Goal: Task Accomplishment & Management: Manage account settings

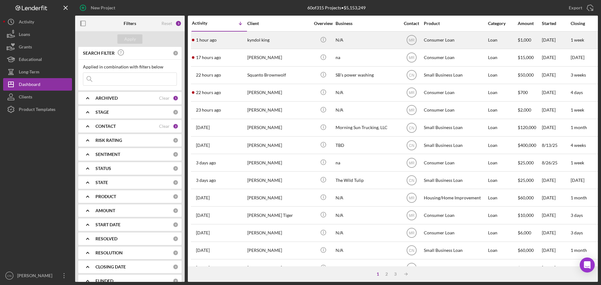
click at [256, 41] on div "kyndol king" at bounding box center [278, 40] width 63 height 17
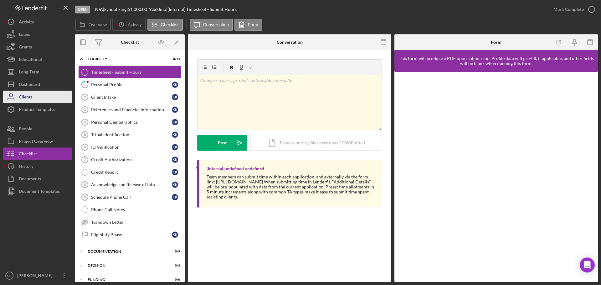
click at [30, 97] on div "Clients" at bounding box center [25, 98] width 13 height 14
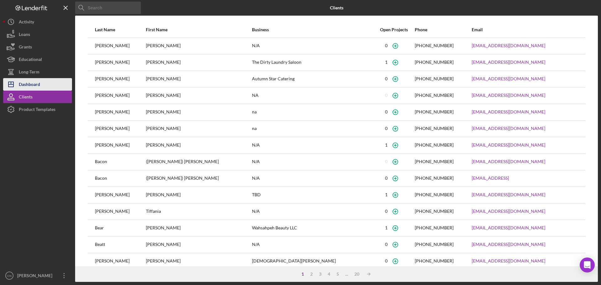
click at [29, 83] on div "Dashboard" at bounding box center [29, 85] width 21 height 14
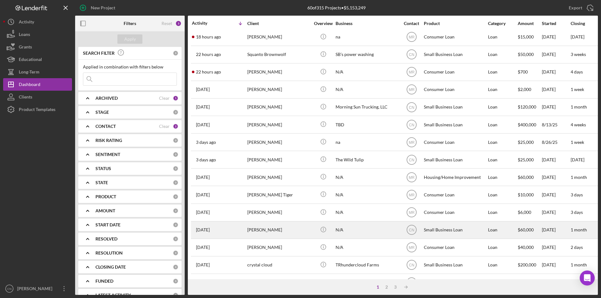
scroll to position [31, 0]
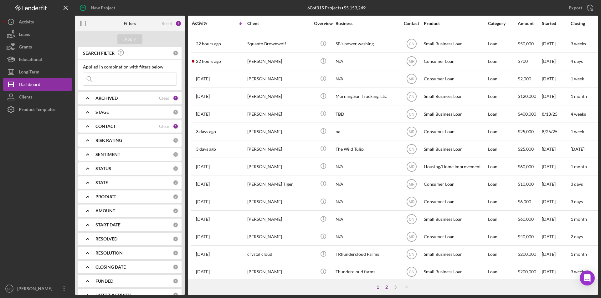
click at [386, 285] on div "2" at bounding box center [386, 287] width 9 height 5
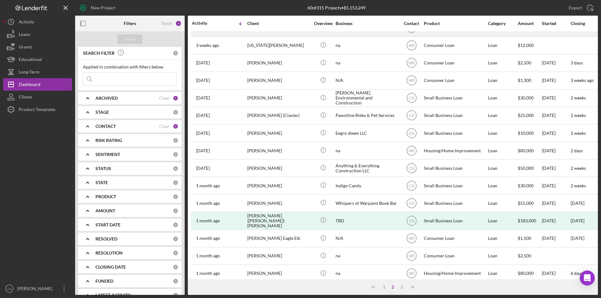
scroll to position [199, 0]
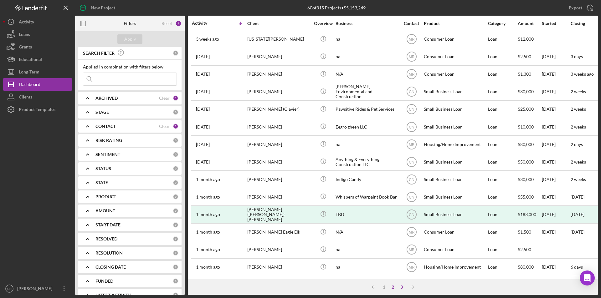
click at [402, 285] on div "3" at bounding box center [401, 287] width 9 height 5
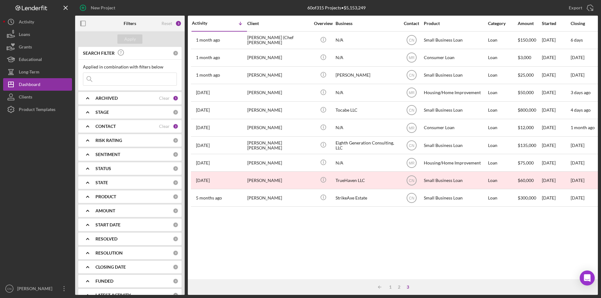
scroll to position [0, 0]
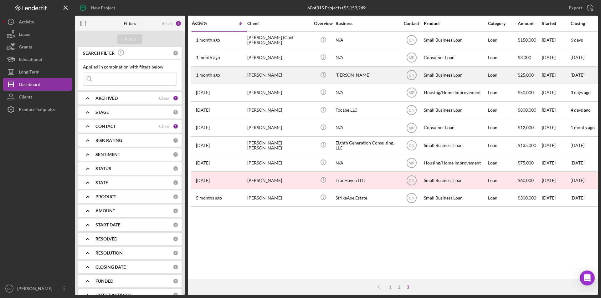
click at [209, 74] on time "1 month ago" at bounding box center [208, 75] width 24 height 5
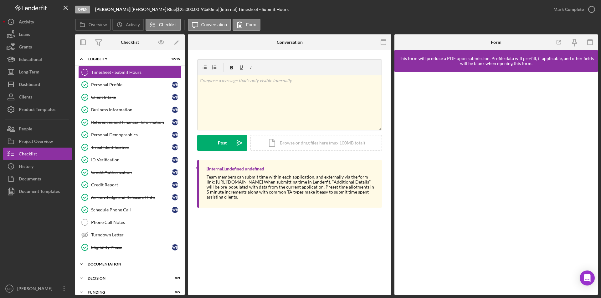
click at [109, 261] on div "Icon/Expander Documentation 4 / 11" at bounding box center [130, 264] width 110 height 13
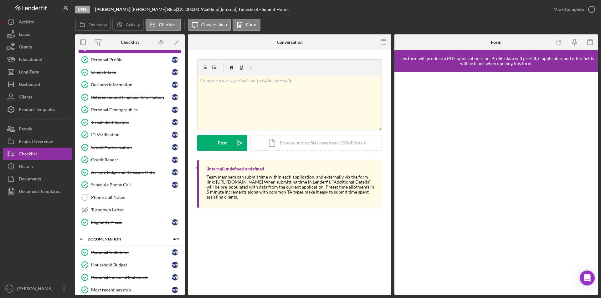
scroll to position [125, 0]
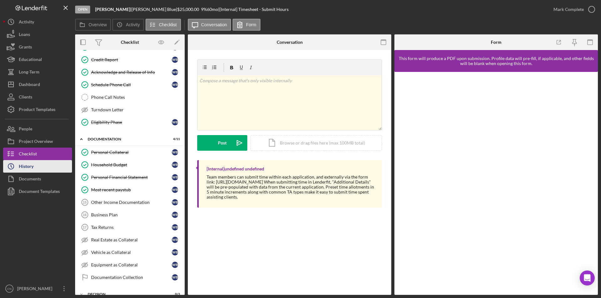
click at [30, 167] on div "History" at bounding box center [26, 167] width 15 height 14
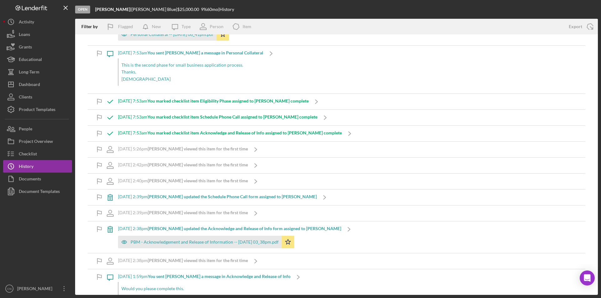
scroll to position [330, 0]
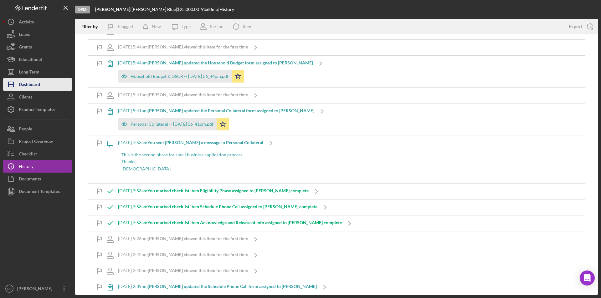
click at [29, 82] on div "Dashboard" at bounding box center [29, 85] width 21 height 14
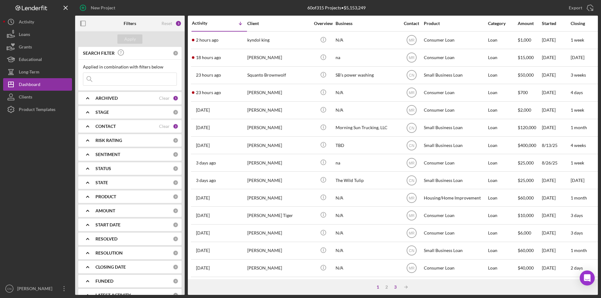
click at [398, 285] on div "3" at bounding box center [395, 287] width 9 height 5
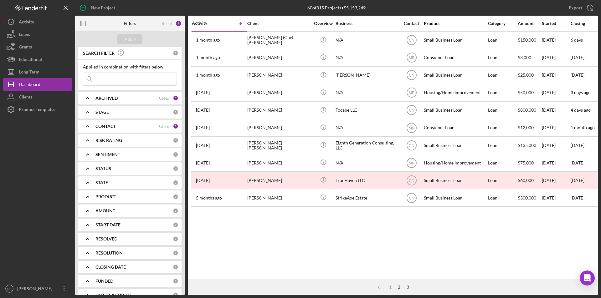
click at [399, 285] on div "2" at bounding box center [399, 287] width 9 height 5
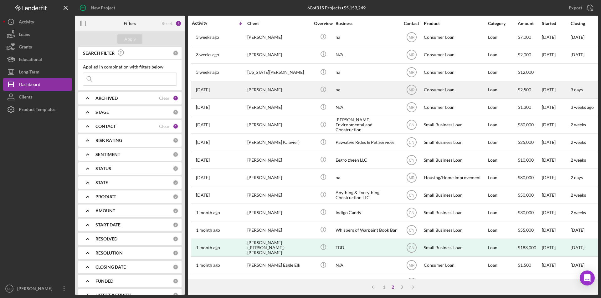
scroll to position [199, 0]
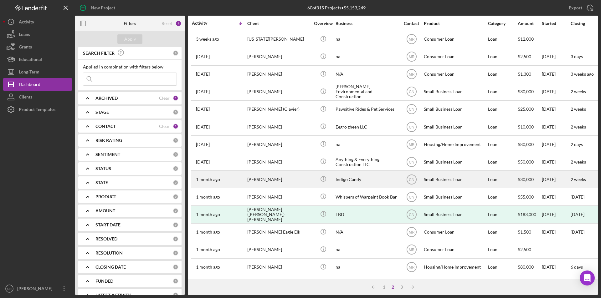
click at [259, 175] on div "[PERSON_NAME]" at bounding box center [278, 179] width 63 height 17
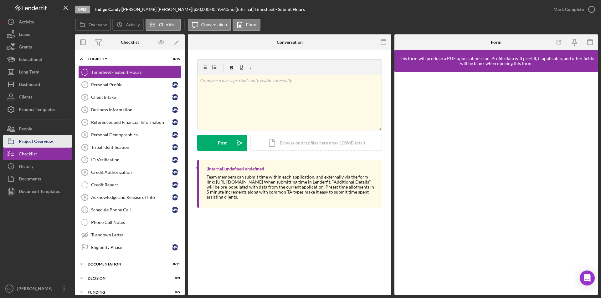
click at [35, 139] on div "Project Overview" at bounding box center [36, 142] width 34 height 14
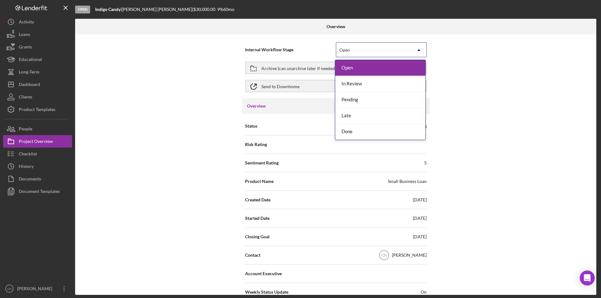
click at [387, 48] on div "Open" at bounding box center [373, 50] width 75 height 14
click at [353, 134] on div "Done" at bounding box center [380, 132] width 90 height 16
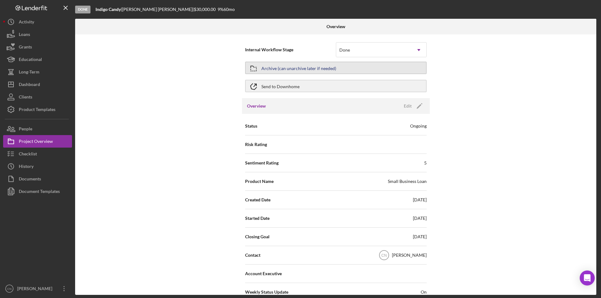
click at [295, 67] on div "Archive (can unarchive later if needed)" at bounding box center [298, 67] width 75 height 11
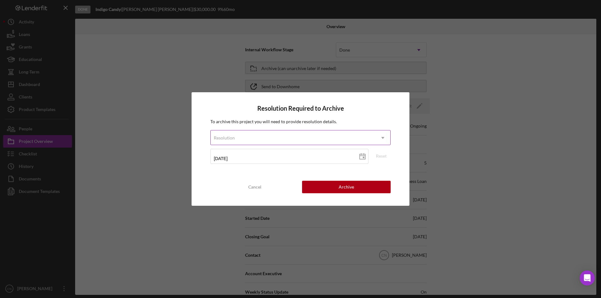
click at [353, 133] on div "Resolution" at bounding box center [293, 138] width 165 height 14
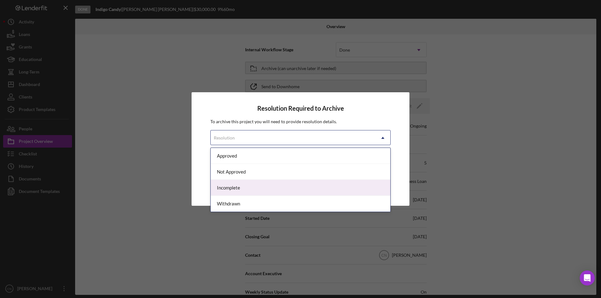
click at [238, 190] on div "Incomplete" at bounding box center [301, 188] width 180 height 16
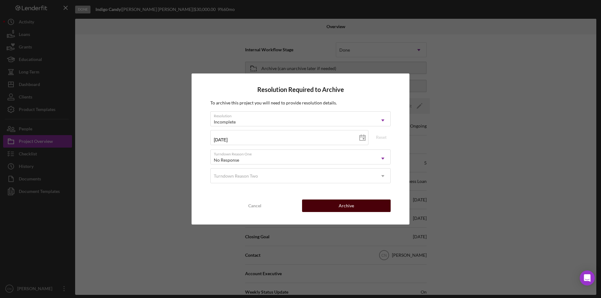
click at [352, 209] on div "Archive" at bounding box center [346, 206] width 15 height 13
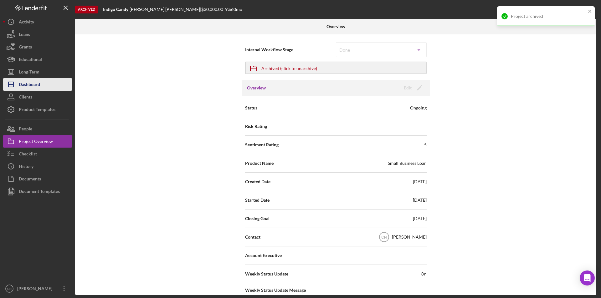
click at [29, 83] on div "Dashboard" at bounding box center [29, 85] width 21 height 14
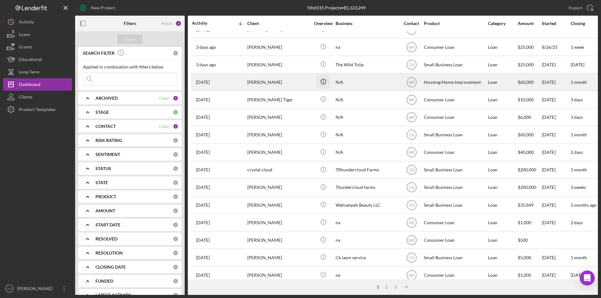
scroll to position [199, 0]
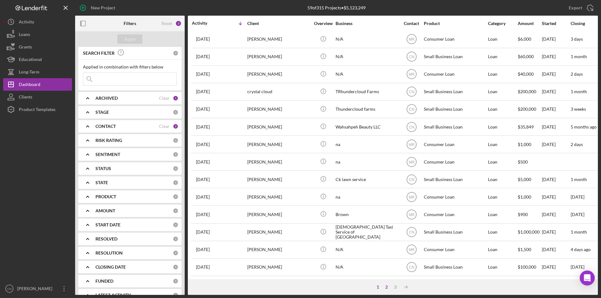
click at [387, 285] on div "2" at bounding box center [386, 287] width 9 height 5
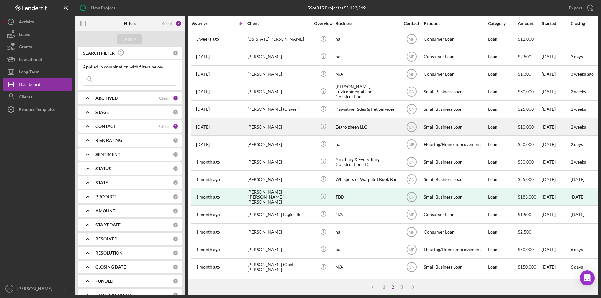
click at [256, 119] on div "[PERSON_NAME]" at bounding box center [278, 127] width 63 height 17
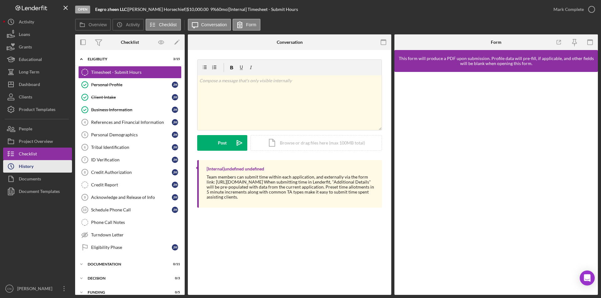
click at [34, 166] on button "Icon/History History" at bounding box center [37, 166] width 69 height 13
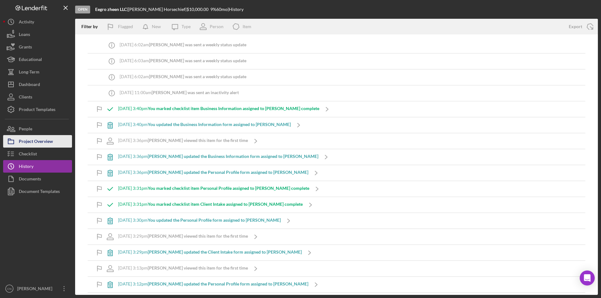
click at [37, 140] on div "Project Overview" at bounding box center [36, 142] width 34 height 14
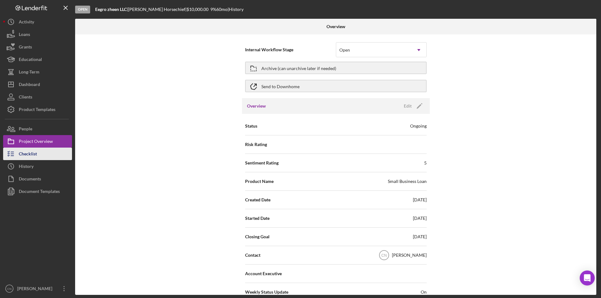
click at [30, 150] on div "Checklist" at bounding box center [28, 155] width 18 height 14
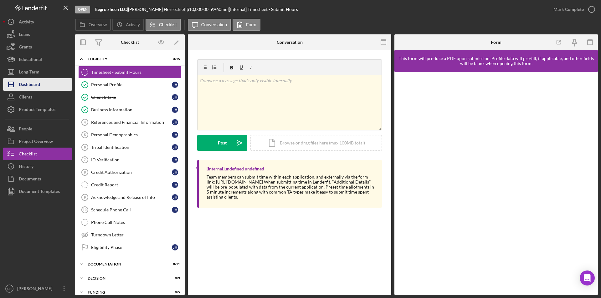
click at [38, 87] on div "Dashboard" at bounding box center [29, 85] width 21 height 14
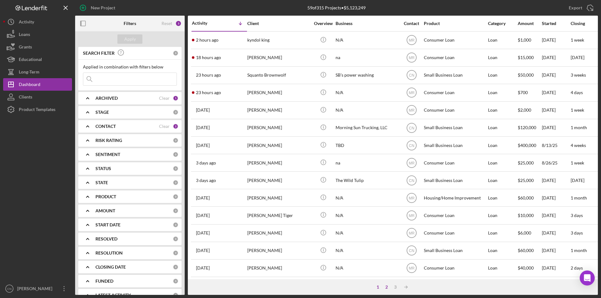
click at [389, 285] on div "2" at bounding box center [386, 287] width 9 height 5
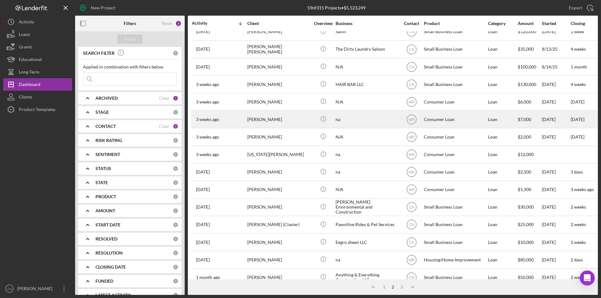
scroll to position [125, 0]
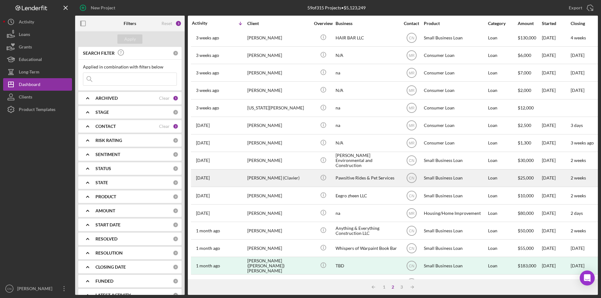
click at [262, 179] on div "[PERSON_NAME] (Clavier)" at bounding box center [278, 178] width 63 height 17
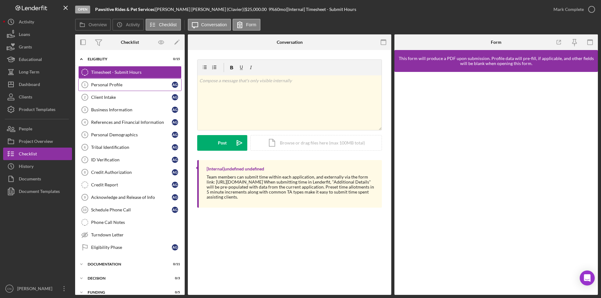
click at [108, 84] on div "Personal Profile" at bounding box center [131, 84] width 81 height 5
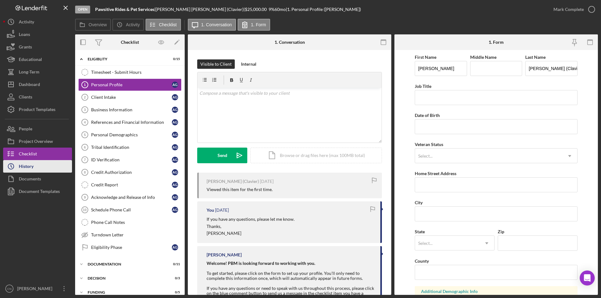
click at [32, 165] on div "History" at bounding box center [26, 167] width 15 height 14
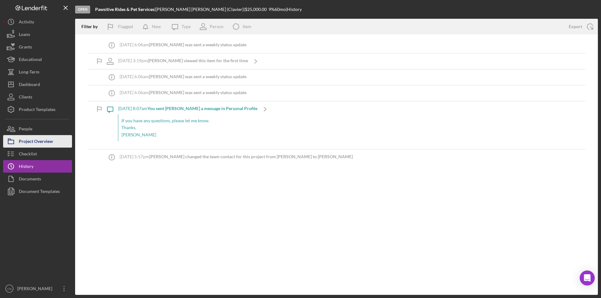
click at [39, 145] on div "Project Overview" at bounding box center [36, 142] width 34 height 14
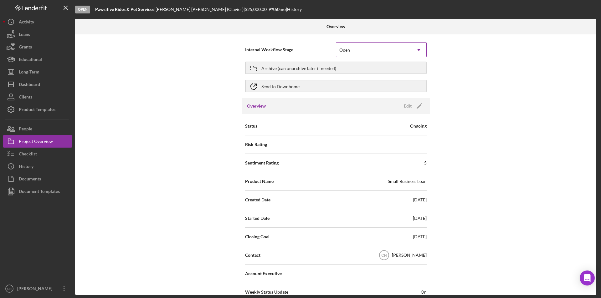
click at [363, 52] on div "Open" at bounding box center [373, 50] width 75 height 14
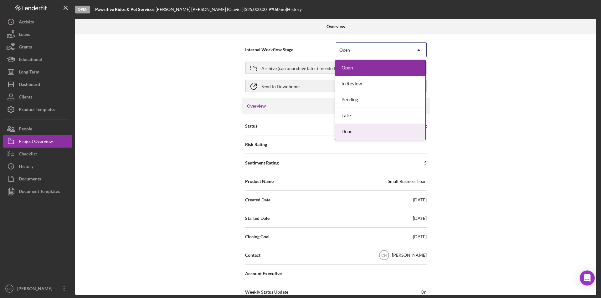
click at [349, 132] on div "Done" at bounding box center [380, 132] width 90 height 16
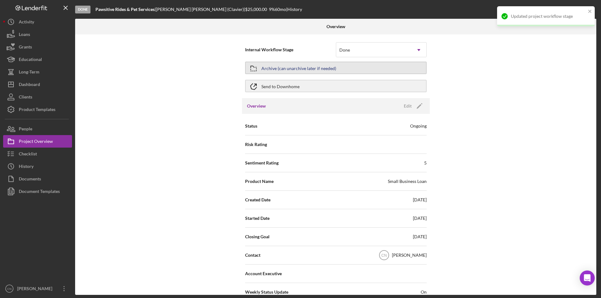
click at [320, 68] on div "Archive (can unarchive later if needed)" at bounding box center [298, 67] width 75 height 11
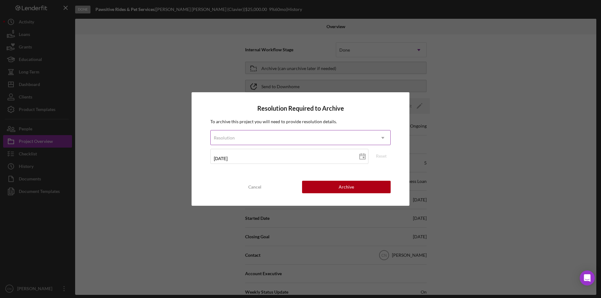
click at [382, 135] on icon "Icon/Dropdown Arrow" at bounding box center [382, 137] width 15 height 15
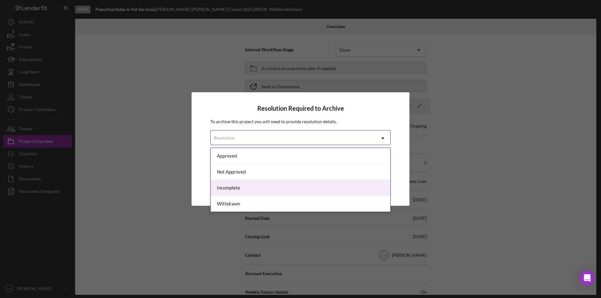
click at [242, 187] on div "Incomplete" at bounding box center [301, 188] width 180 height 16
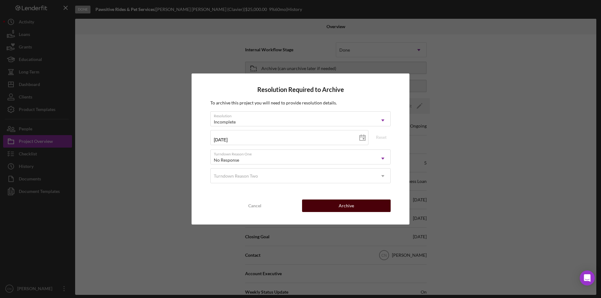
click at [332, 206] on button "Archive" at bounding box center [346, 206] width 89 height 13
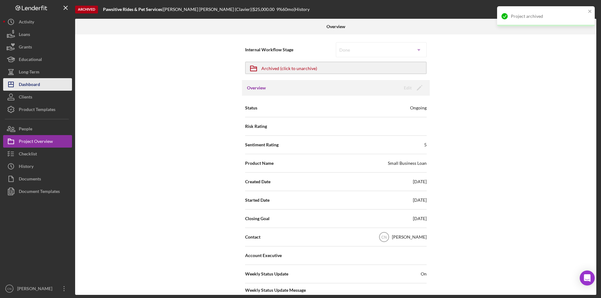
click at [36, 84] on div "Dashboard" at bounding box center [29, 85] width 21 height 14
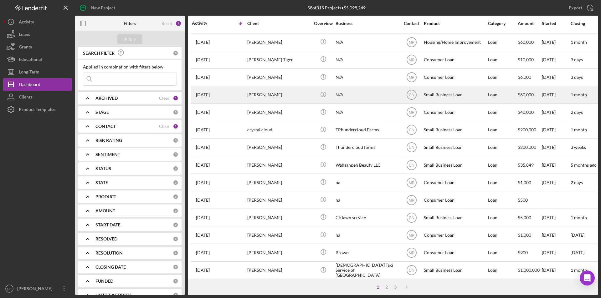
scroll to position [199, 0]
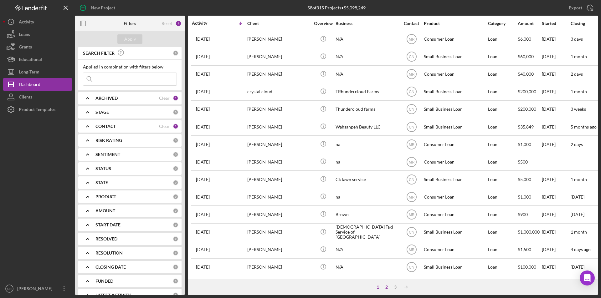
click at [385, 285] on div "2" at bounding box center [386, 287] width 9 height 5
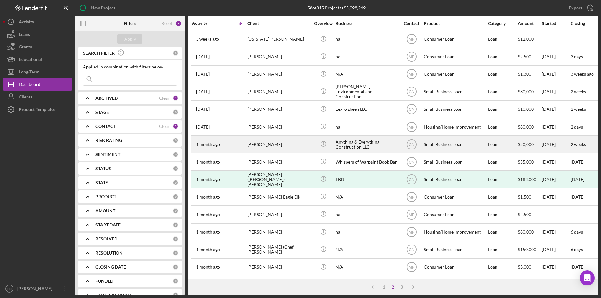
click at [259, 136] on div "[PERSON_NAME]" at bounding box center [278, 144] width 63 height 17
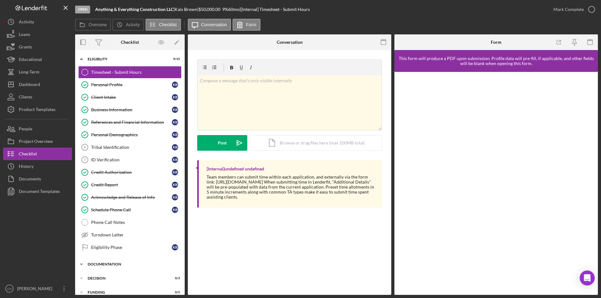
click at [107, 261] on div "Icon/Expander Documentation 0 / 11" at bounding box center [130, 264] width 110 height 13
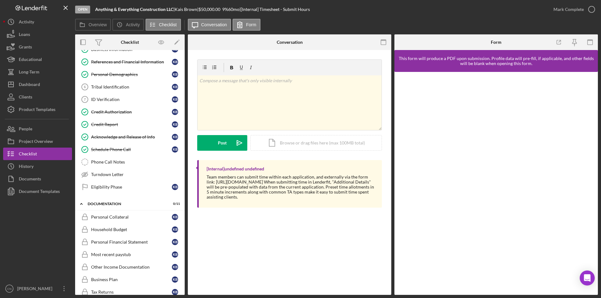
scroll to position [63, 0]
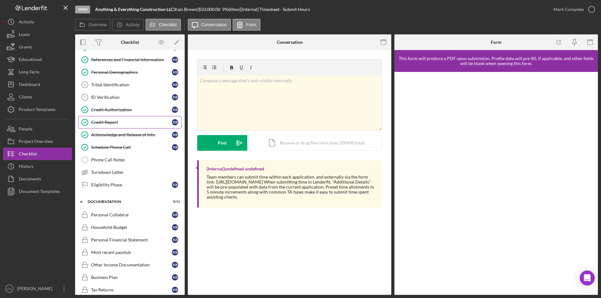
click at [106, 121] on div "Credit Report" at bounding box center [131, 122] width 81 height 5
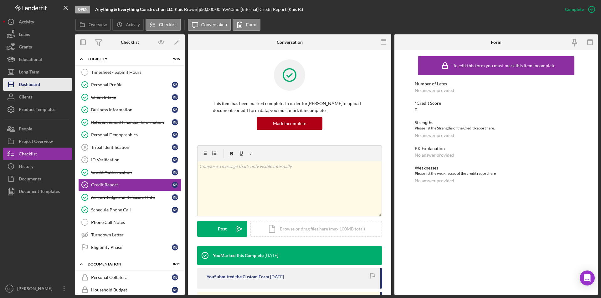
click at [30, 84] on div "Dashboard" at bounding box center [29, 85] width 21 height 14
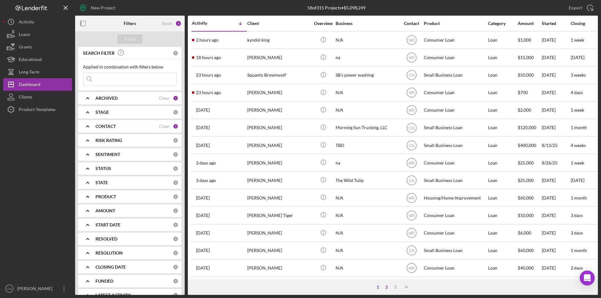
click at [385, 285] on div "2" at bounding box center [386, 287] width 9 height 5
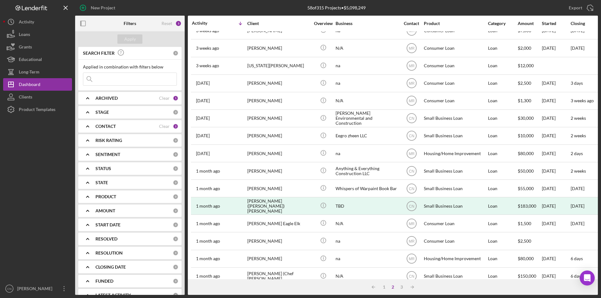
scroll to position [136, 0]
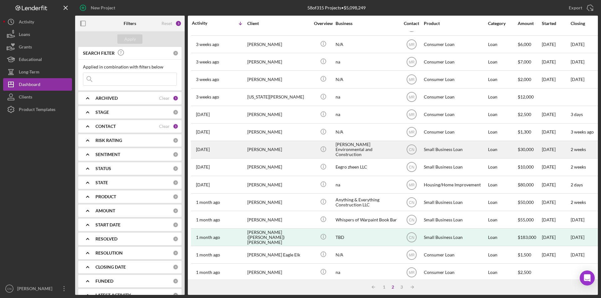
click at [244, 146] on div "[DATE] [PERSON_NAME]" at bounding box center [219, 149] width 55 height 17
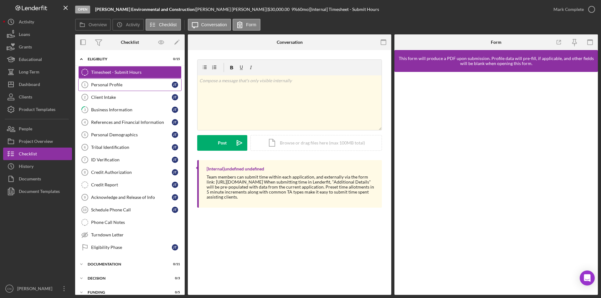
click at [105, 81] on link "Personal Profile 1 Personal Profile [PERSON_NAME]" at bounding box center [129, 85] width 103 height 13
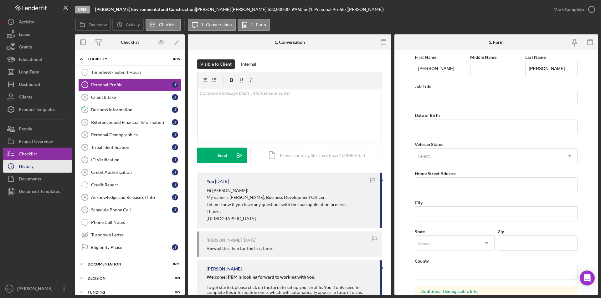
click at [30, 165] on div "History" at bounding box center [26, 167] width 15 height 14
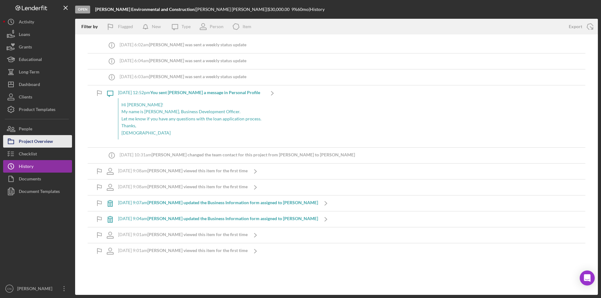
click at [48, 143] on div "Project Overview" at bounding box center [36, 142] width 34 height 14
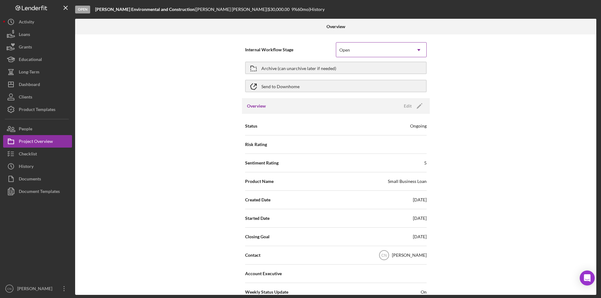
click at [376, 48] on div "Open" at bounding box center [373, 50] width 75 height 14
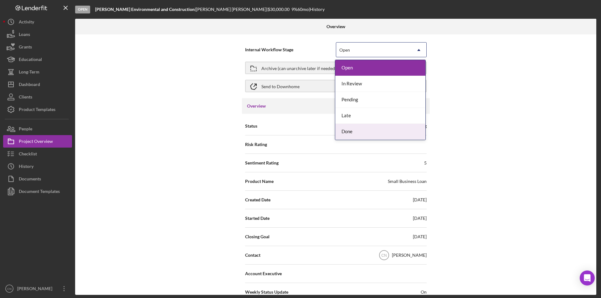
drag, startPoint x: 349, startPoint y: 130, endPoint x: 344, endPoint y: 115, distance: 15.3
click at [349, 129] on div "Done" at bounding box center [380, 132] width 90 height 16
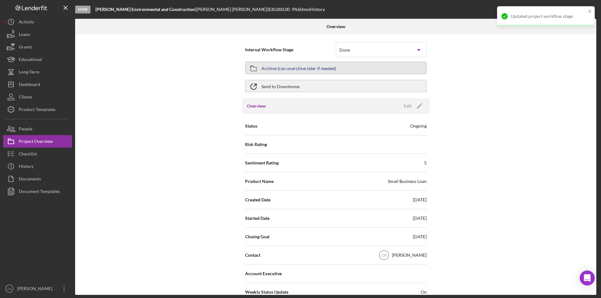
click at [325, 65] on div "Archive (can unarchive later if needed)" at bounding box center [298, 67] width 75 height 11
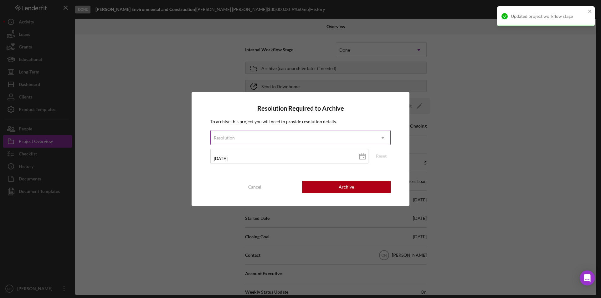
drag, startPoint x: 294, startPoint y: 144, endPoint x: 293, endPoint y: 138, distance: 6.0
click at [294, 144] on div "Resolution" at bounding box center [293, 138] width 165 height 14
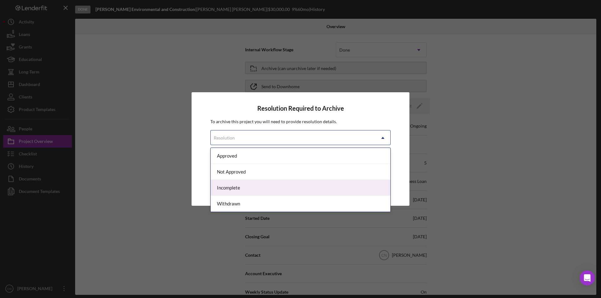
click at [263, 191] on div "Incomplete" at bounding box center [301, 188] width 180 height 16
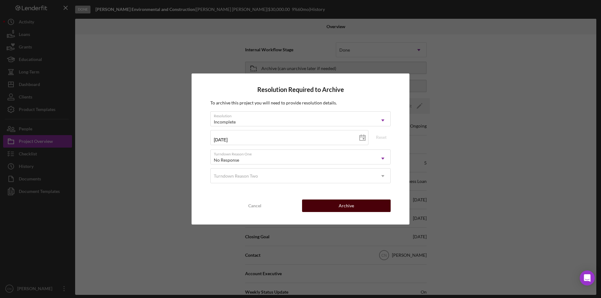
click at [336, 206] on button "Archive" at bounding box center [346, 206] width 89 height 13
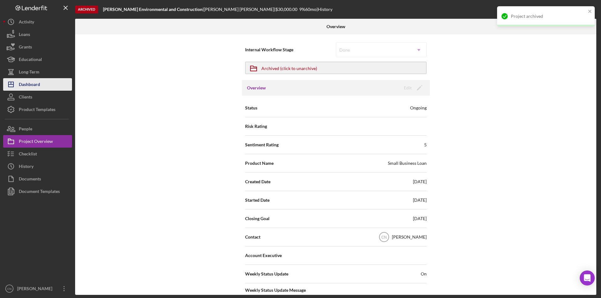
click at [26, 81] on div "Dashboard" at bounding box center [29, 85] width 21 height 14
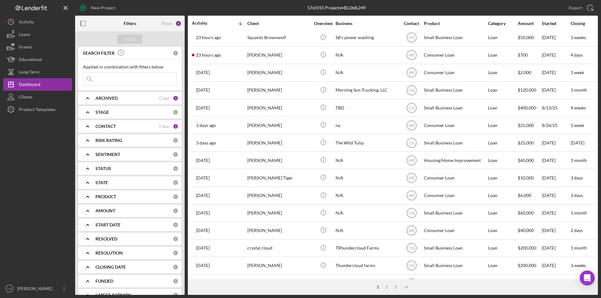
scroll to position [94, 0]
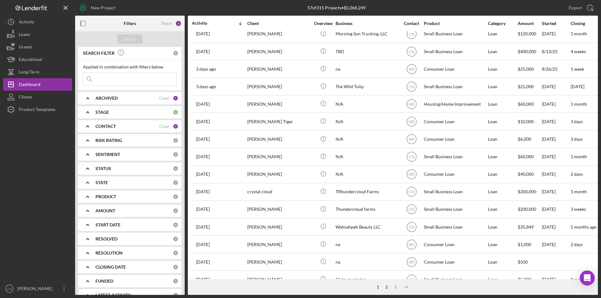
click at [385, 285] on div "2" at bounding box center [386, 287] width 9 height 5
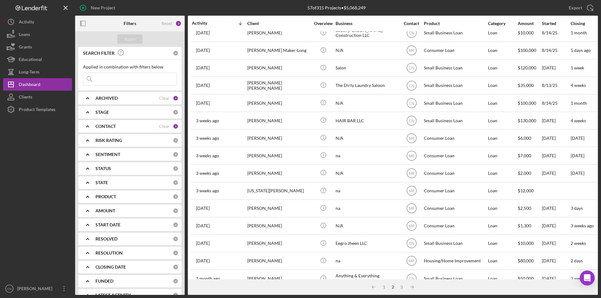
scroll to position [11, 0]
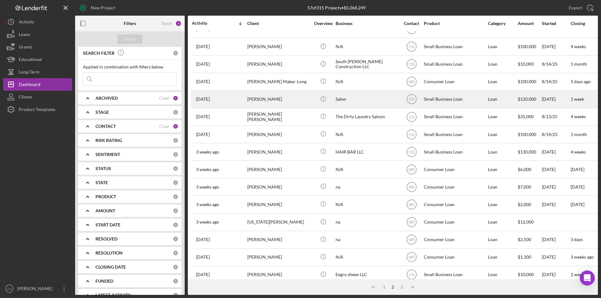
click at [256, 97] on div "[PERSON_NAME]" at bounding box center [278, 99] width 63 height 17
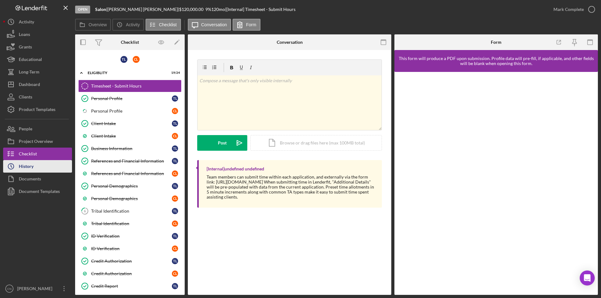
click at [28, 165] on div "History" at bounding box center [26, 167] width 15 height 14
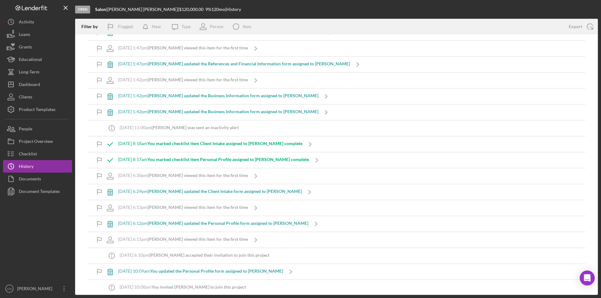
scroll to position [1451, 0]
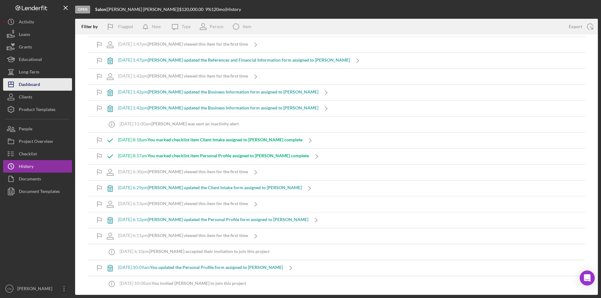
click at [22, 89] on div "Dashboard" at bounding box center [29, 85] width 21 height 14
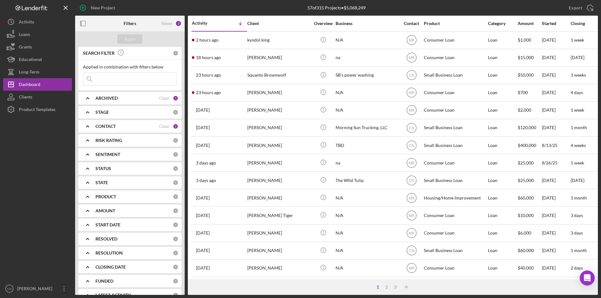
scroll to position [125, 0]
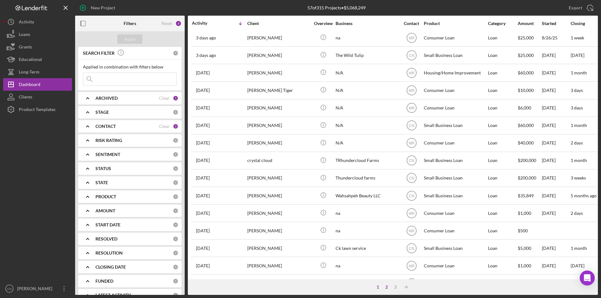
click at [387, 285] on div "2" at bounding box center [386, 287] width 9 height 5
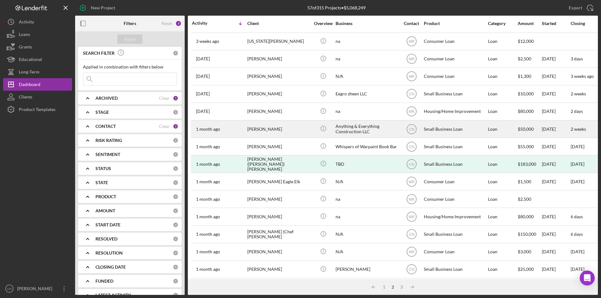
scroll to position [199, 0]
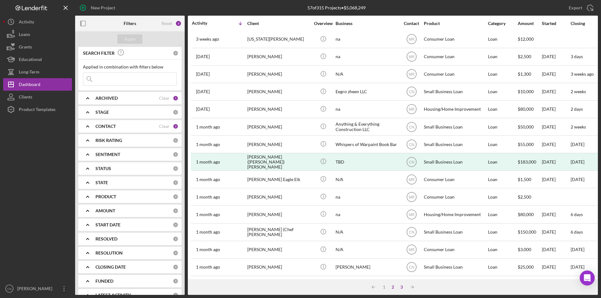
click at [401, 285] on div "3" at bounding box center [401, 287] width 9 height 5
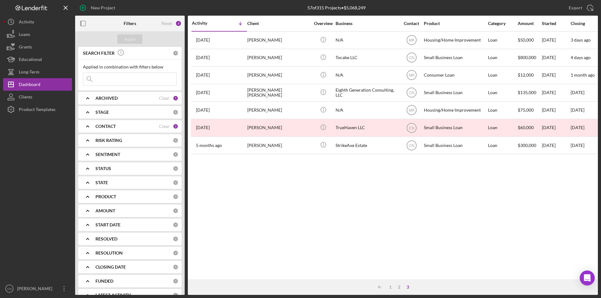
scroll to position [0, 0]
click at [401, 285] on div "2" at bounding box center [399, 287] width 9 height 5
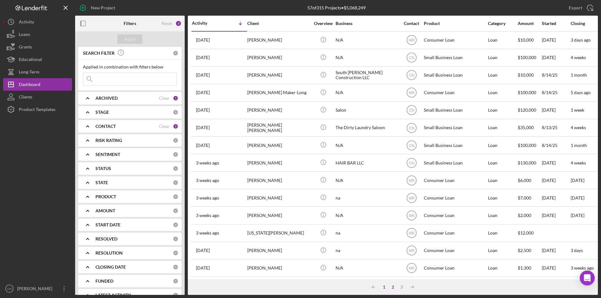
click at [384, 285] on div "1" at bounding box center [384, 287] width 9 height 5
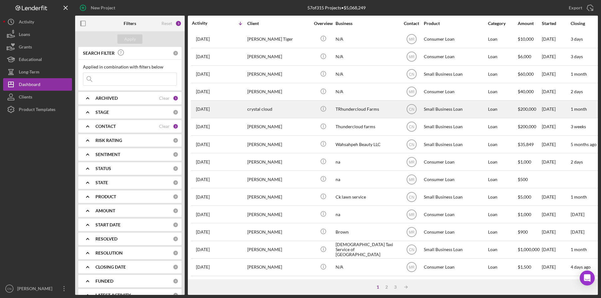
scroll to position [199, 0]
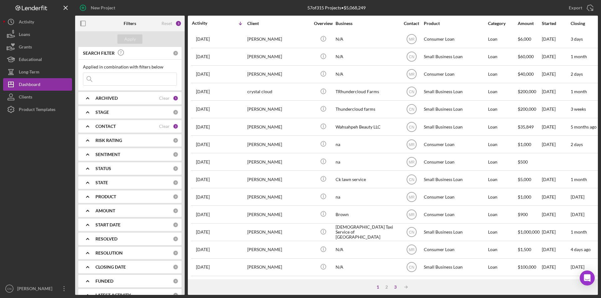
click at [393, 285] on div "3" at bounding box center [395, 287] width 9 height 5
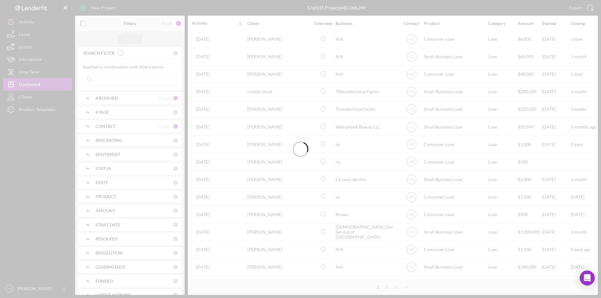
scroll to position [0, 0]
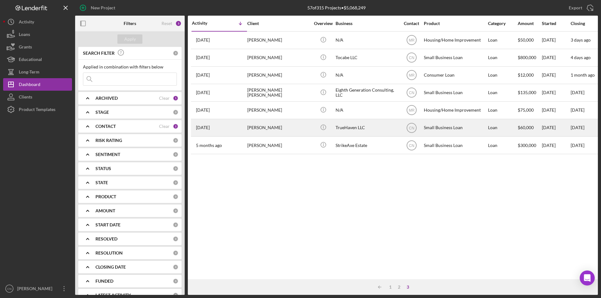
click at [257, 127] on div "[PERSON_NAME]" at bounding box center [278, 128] width 63 height 17
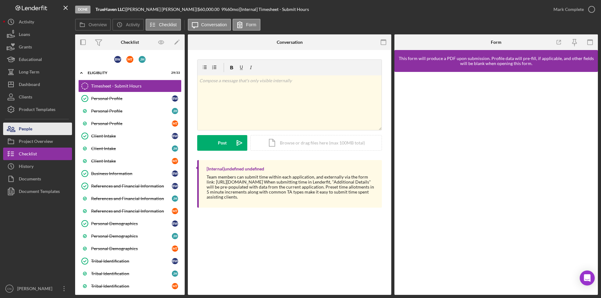
click at [29, 127] on div "People" at bounding box center [25, 130] width 13 height 14
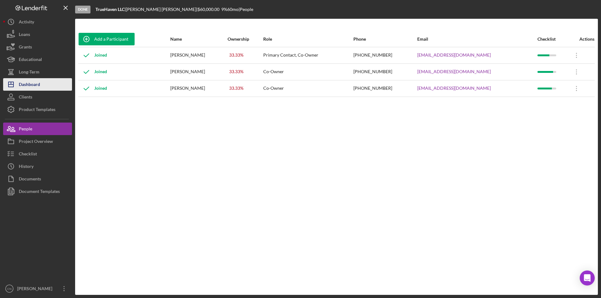
click at [24, 86] on div "Dashboard" at bounding box center [29, 85] width 21 height 14
